Goal: Transaction & Acquisition: Book appointment/travel/reservation

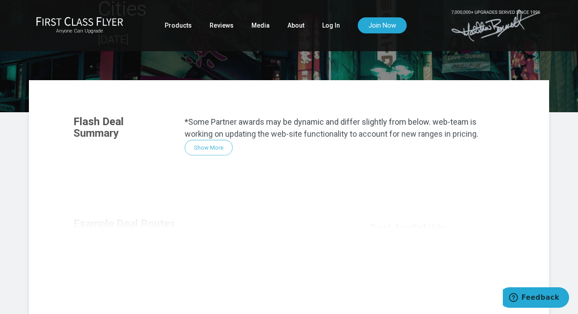
scroll to position [127, 0]
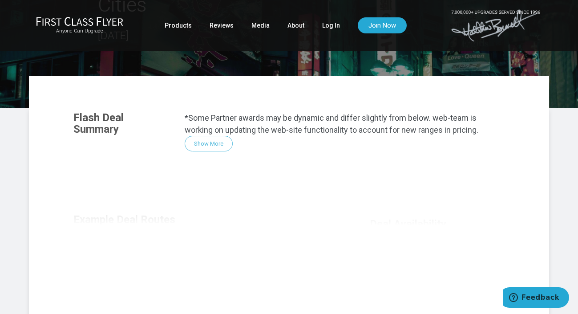
click at [201, 120] on div "Flash Deal Summary *Some Partner awards may be dynamic and differ slightly from…" at bounding box center [289, 224] width 449 height 243
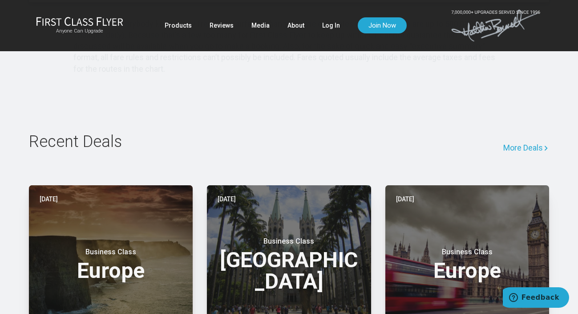
scroll to position [627, 0]
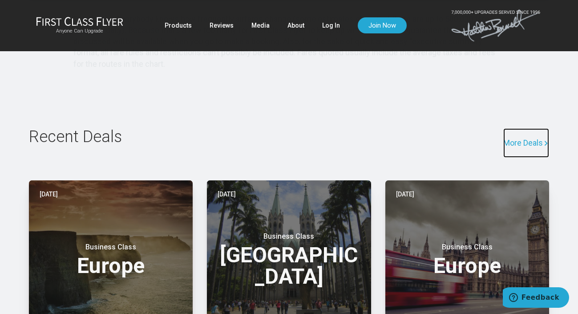
click at [522, 128] on link "More Deals" at bounding box center [527, 142] width 46 height 29
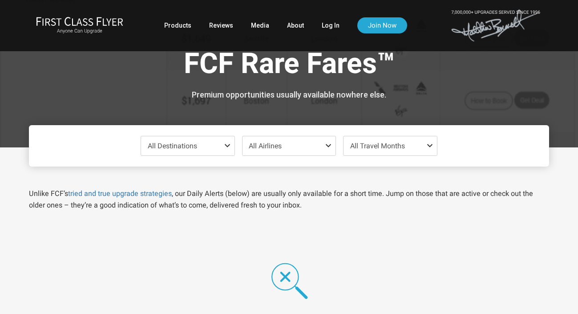
click at [220, 145] on span "All Destinations" at bounding box center [187, 145] width 93 height 19
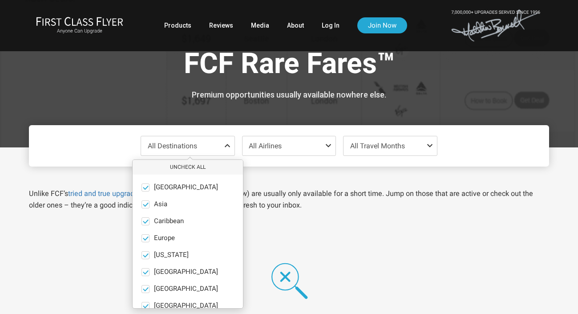
click at [220, 145] on span "All Destinations" at bounding box center [187, 145] width 93 height 19
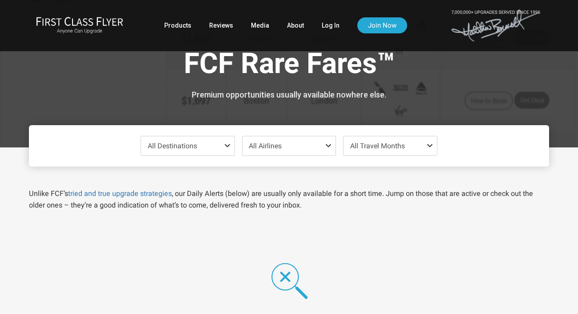
click at [220, 145] on span "All Destinations" at bounding box center [187, 145] width 93 height 19
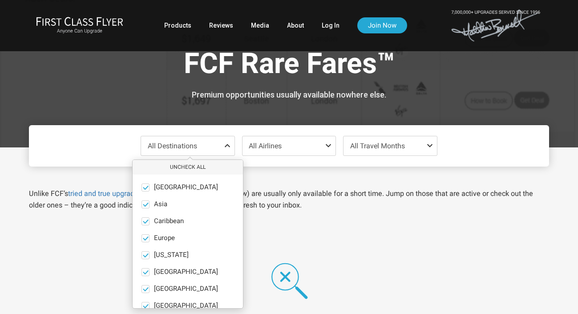
scroll to position [61, 0]
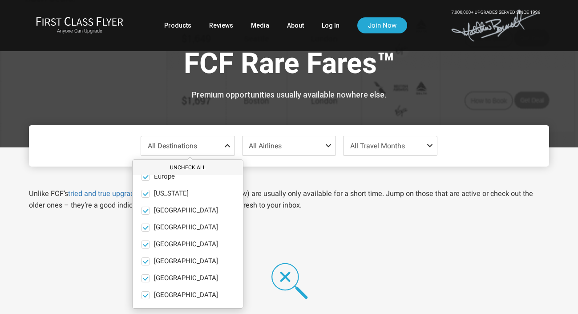
click at [191, 164] on button "Uncheck All" at bounding box center [188, 167] width 110 height 15
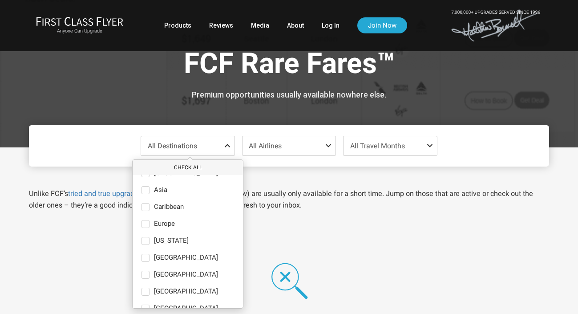
scroll to position [0, 0]
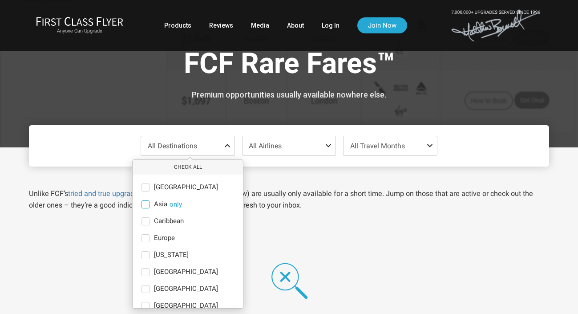
click at [161, 204] on span "Asia" at bounding box center [160, 204] width 13 height 8
click at [0, 0] on input "Asia only" at bounding box center [0, 0] width 0 height 0
click at [479, 152] on div "Asia Check All Africa only Asia only Caribbean only [GEOGRAPHIC_DATA] only [US_…" at bounding box center [289, 145] width 521 height 41
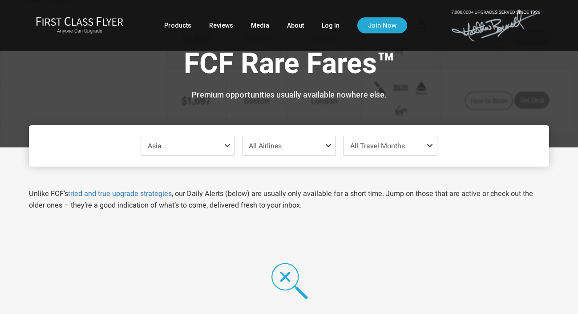
click at [411, 144] on span "All Travel Months" at bounding box center [390, 145] width 93 height 19
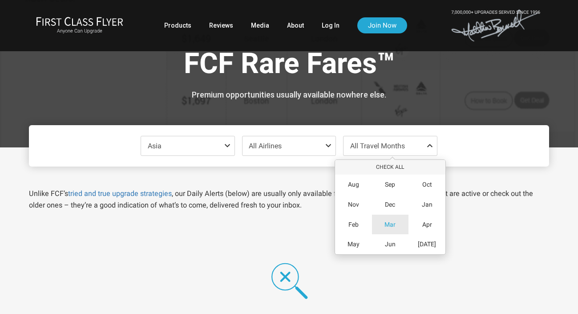
click at [389, 223] on span "Mar" at bounding box center [390, 225] width 11 height 8
click at [272, 196] on p "Unlike FCF’s tried and true upgrade strategies , our Daily Alerts (below) are u…" at bounding box center [289, 199] width 521 height 23
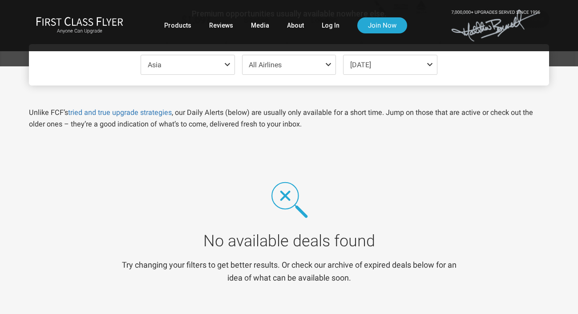
scroll to position [56, 0]
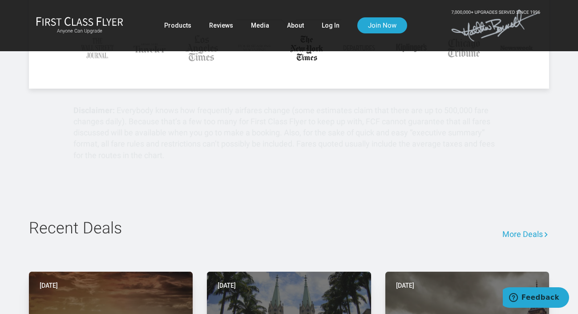
scroll to position [533, 0]
